Goal: Task Accomplishment & Management: Manage account settings

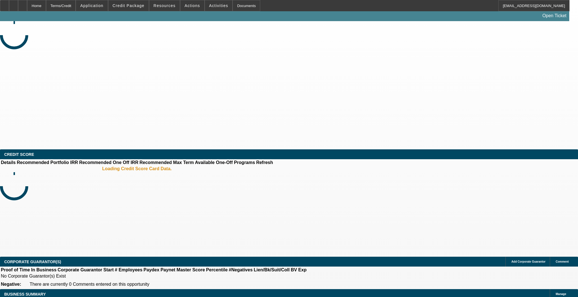
select select "0"
select select "2"
select select "0.1"
select select "4"
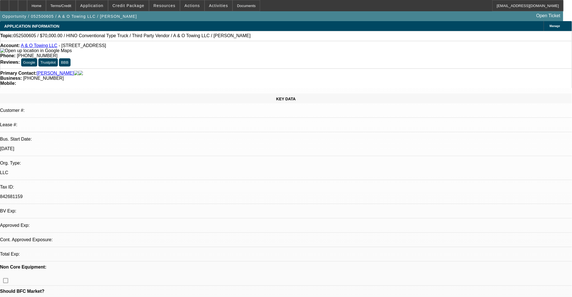
select select "0"
select select "2"
select select "0.1"
select select "4"
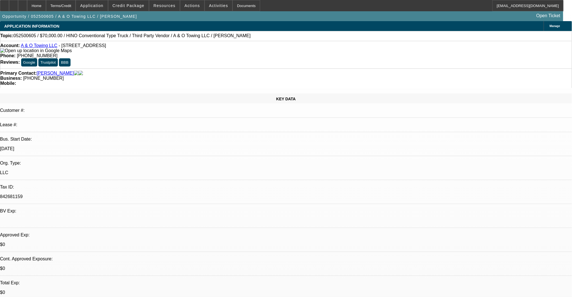
click at [188, 4] on span "Actions" at bounding box center [193, 5] width 16 height 5
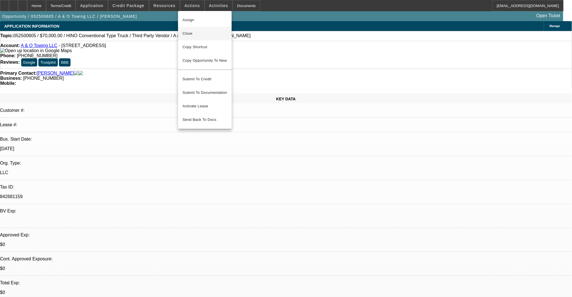
click at [188, 31] on span "Close" at bounding box center [205, 33] width 45 height 7
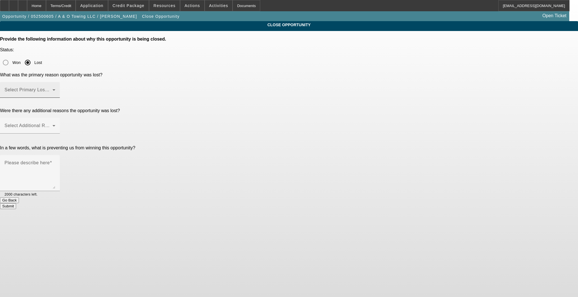
click at [52, 89] on span at bounding box center [29, 92] width 48 height 7
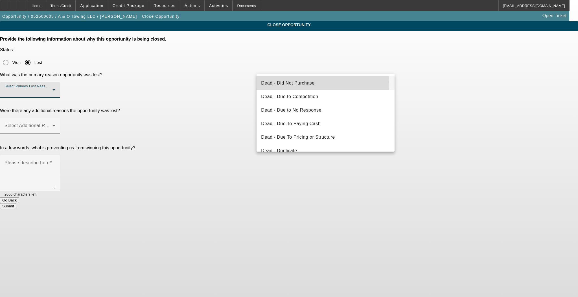
click at [291, 83] on span "Dead - Did Not Purchase" at bounding box center [287, 83] width 53 height 7
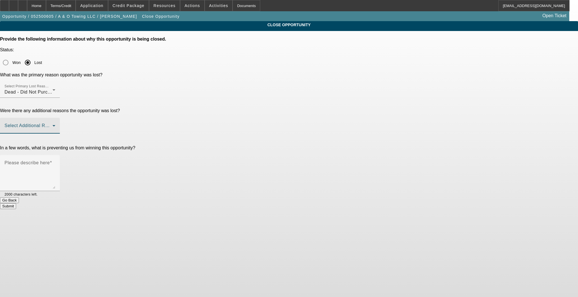
click at [52, 125] on span at bounding box center [29, 128] width 48 height 7
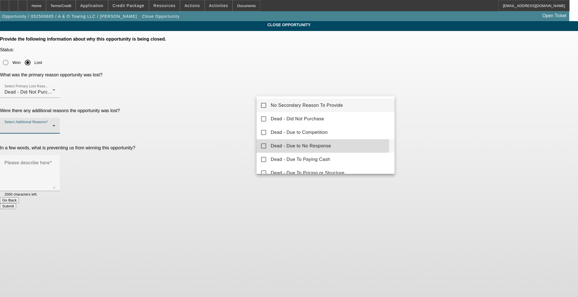
click at [281, 144] on span "Dead - Due to No Response" at bounding box center [301, 146] width 60 height 7
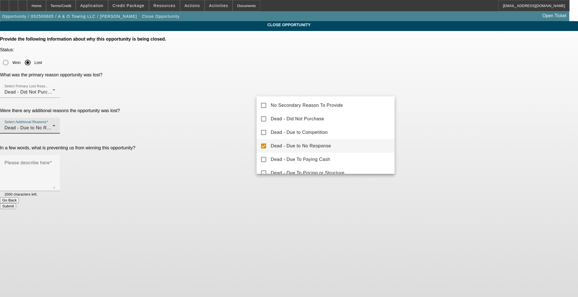
click at [229, 111] on div at bounding box center [289, 148] width 578 height 297
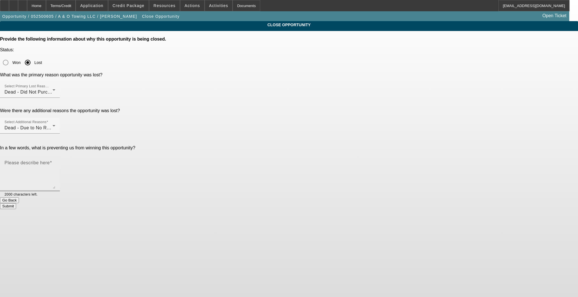
click at [55, 162] on textarea "Please describe here" at bounding box center [30, 175] width 51 height 27
type textarea "truck sold didnt find new one liked"
click at [325, 203] on div "Submit" at bounding box center [289, 206] width 578 height 6
click at [16, 203] on button "Submit" at bounding box center [8, 206] width 16 height 6
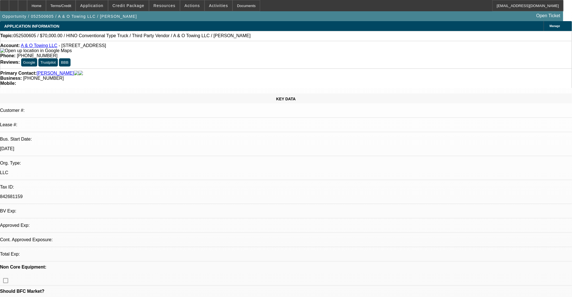
select select "0"
select select "2"
select select "0.1"
select select "4"
